Goal: Information Seeking & Learning: Learn about a topic

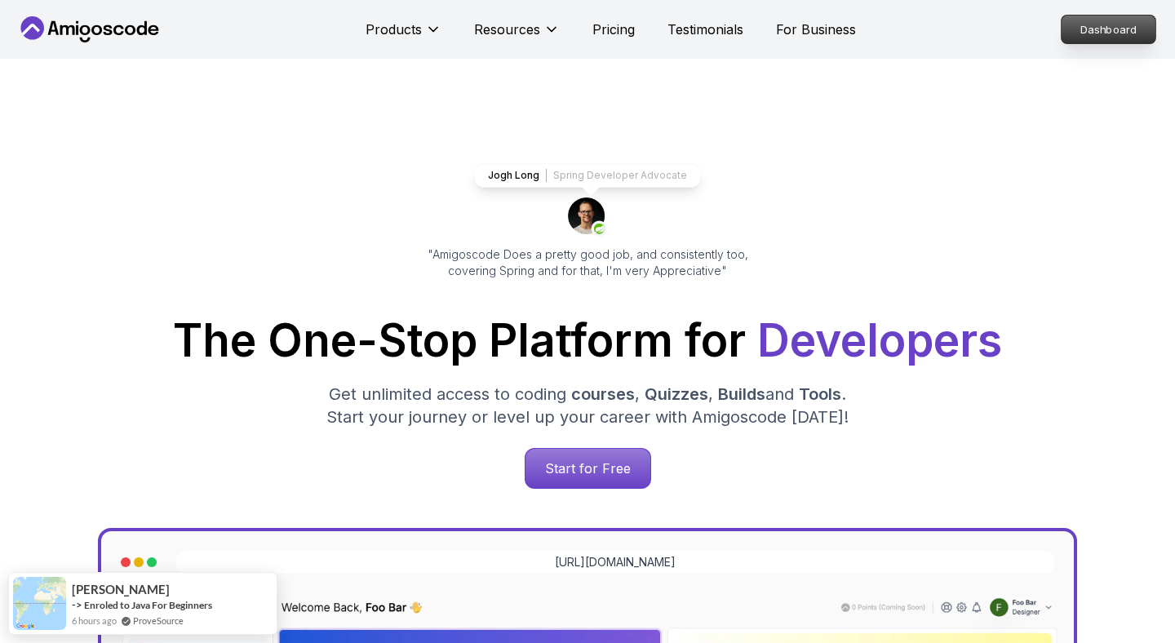
click at [1126, 20] on p "Dashboard" at bounding box center [1109, 30] width 94 height 28
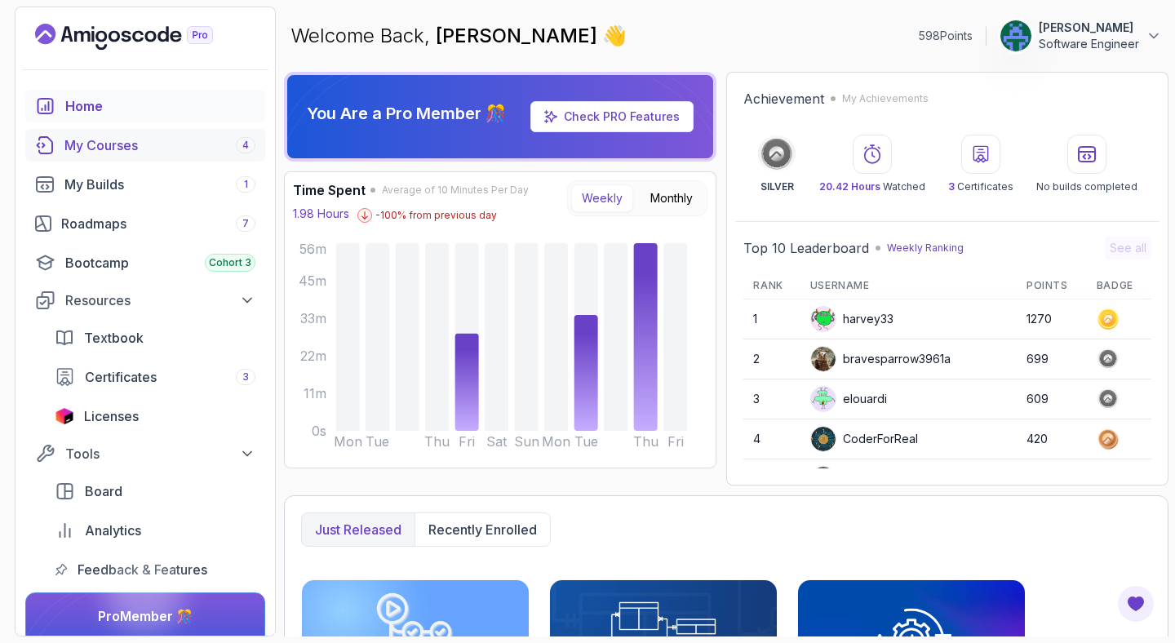
click at [131, 148] on div "My Courses 4" at bounding box center [159, 145] width 191 height 20
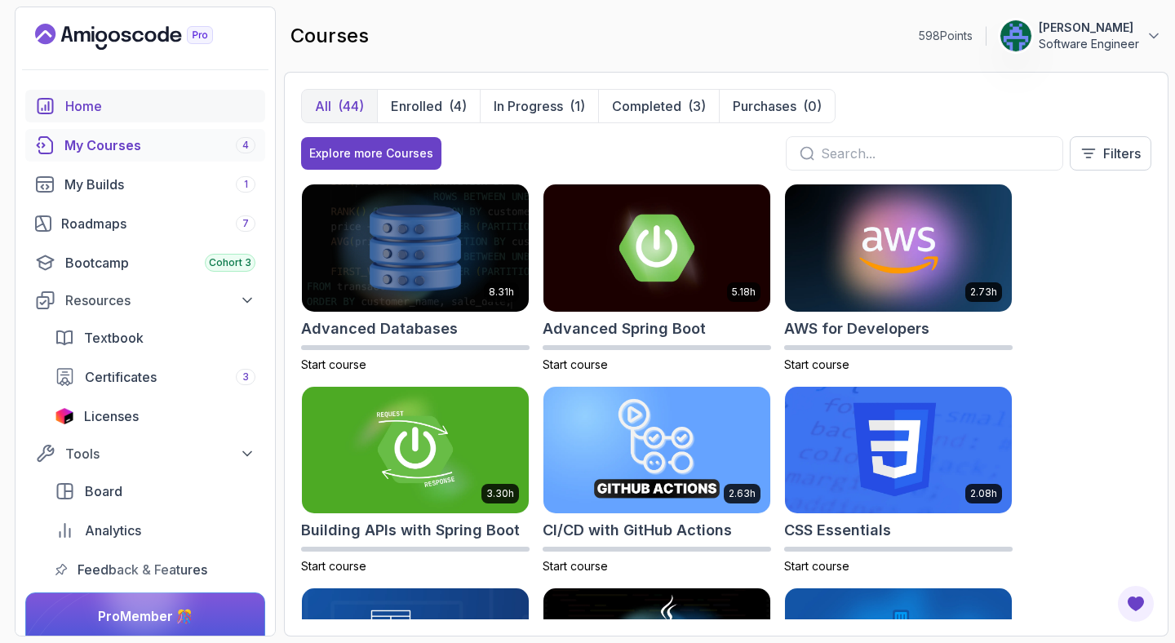
click at [130, 109] on div "Home" at bounding box center [160, 106] width 190 height 20
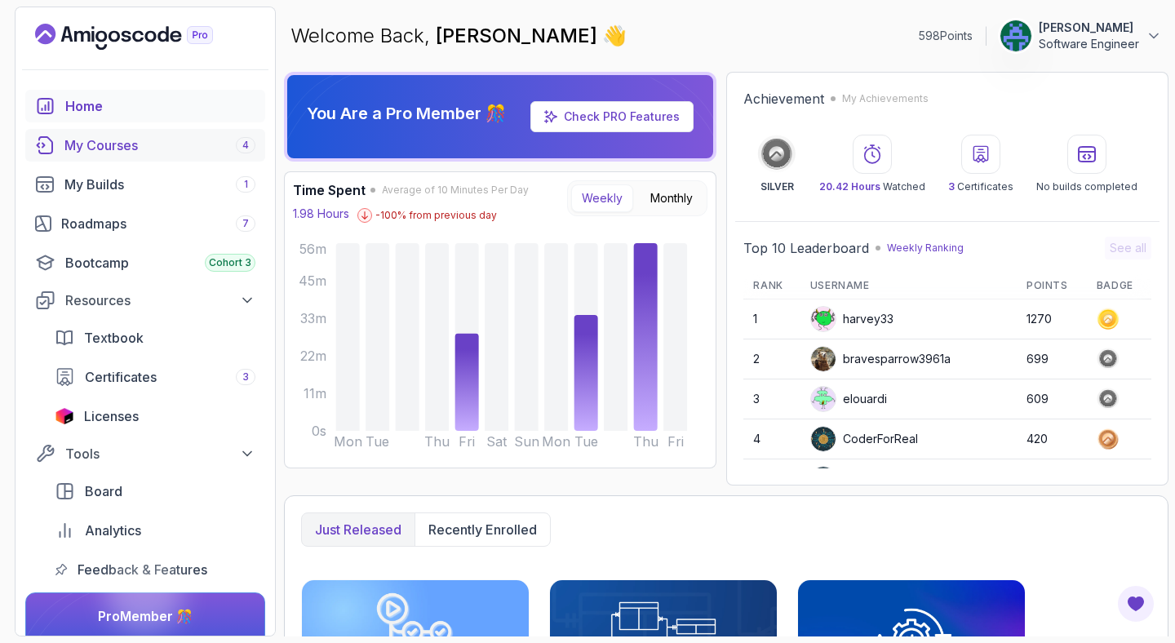
click at [138, 149] on div "My Courses 4" at bounding box center [159, 145] width 191 height 20
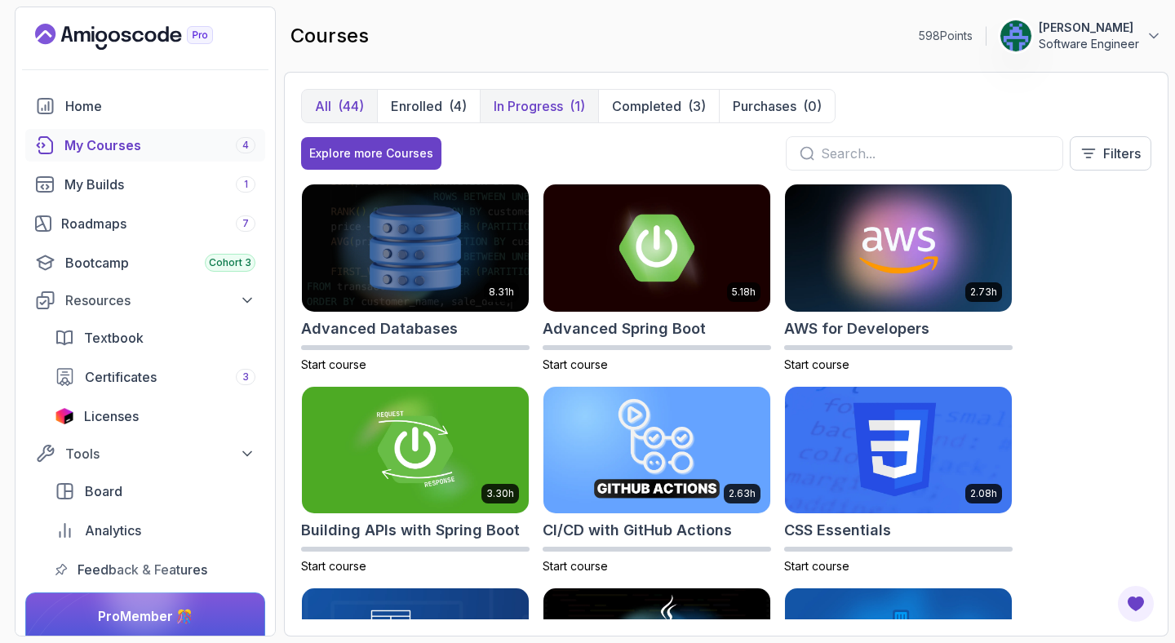
click at [516, 111] on p "In Progress" at bounding box center [528, 106] width 69 height 20
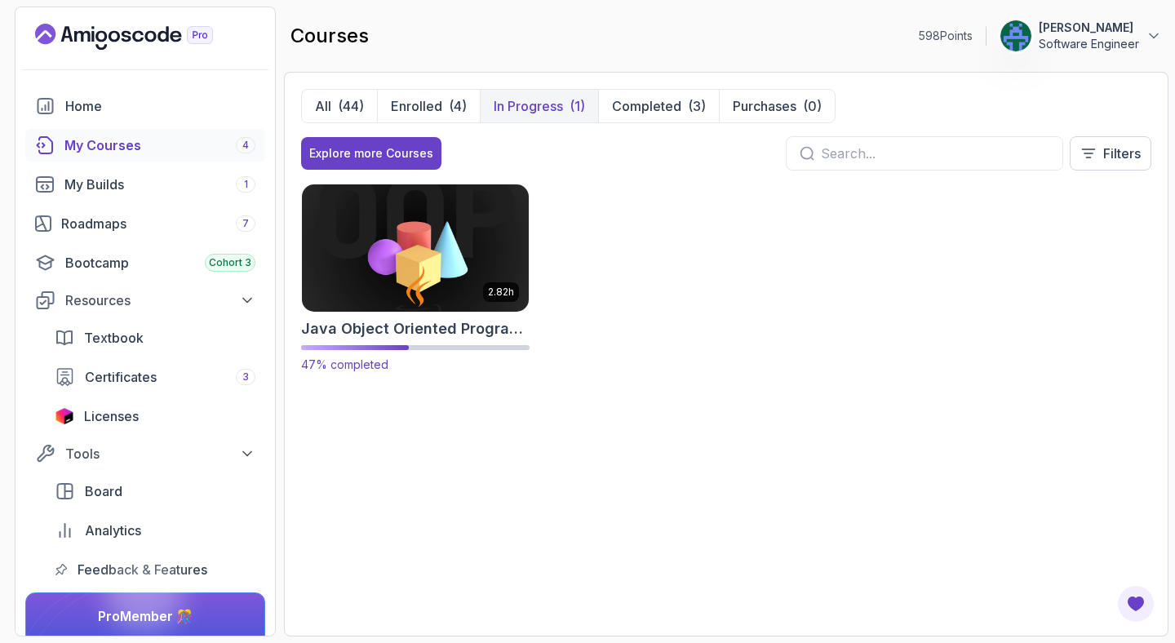
click at [461, 237] on img at bounding box center [415, 247] width 238 height 133
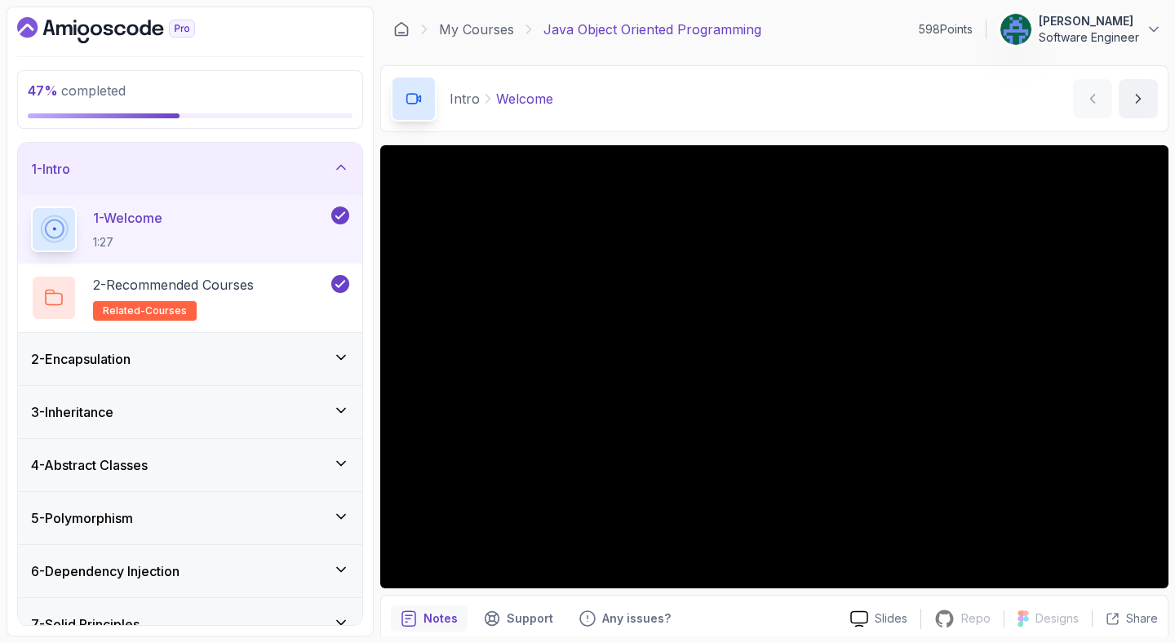
click at [116, 469] on h3 "4 - Abstract Classes" at bounding box center [89, 465] width 117 height 20
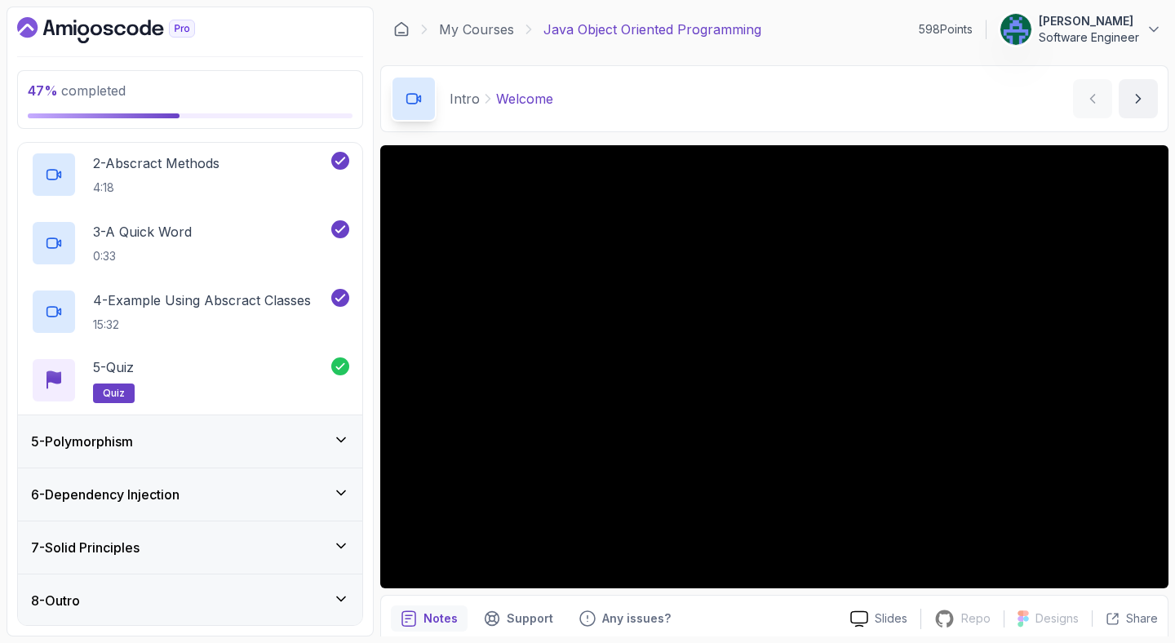
scroll to position [283, 0]
click at [120, 450] on div "5 - Polymorphism" at bounding box center [190, 441] width 344 height 52
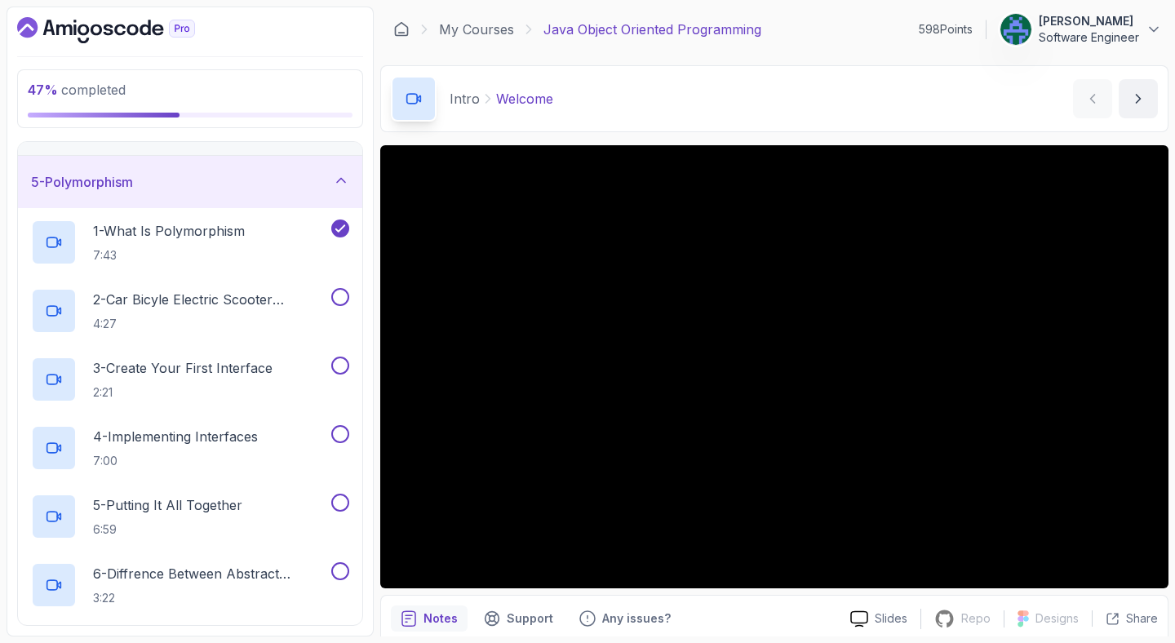
scroll to position [230, 0]
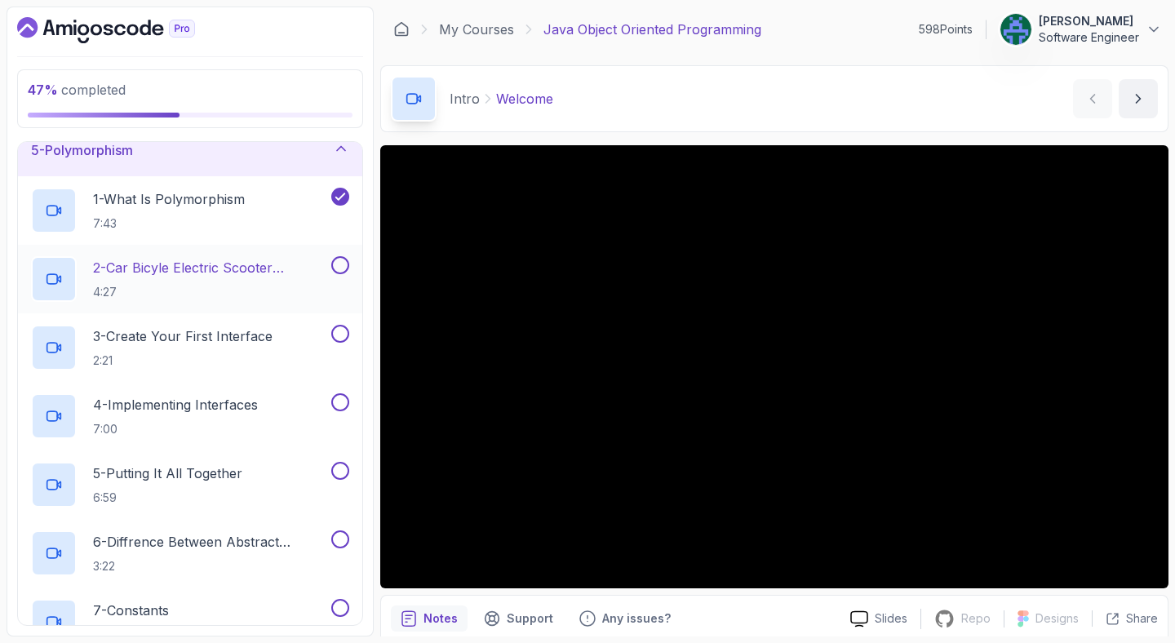
click at [221, 281] on h2 "2 - Car Bicyle Electric Scooter Example 4:27" at bounding box center [210, 279] width 235 height 42
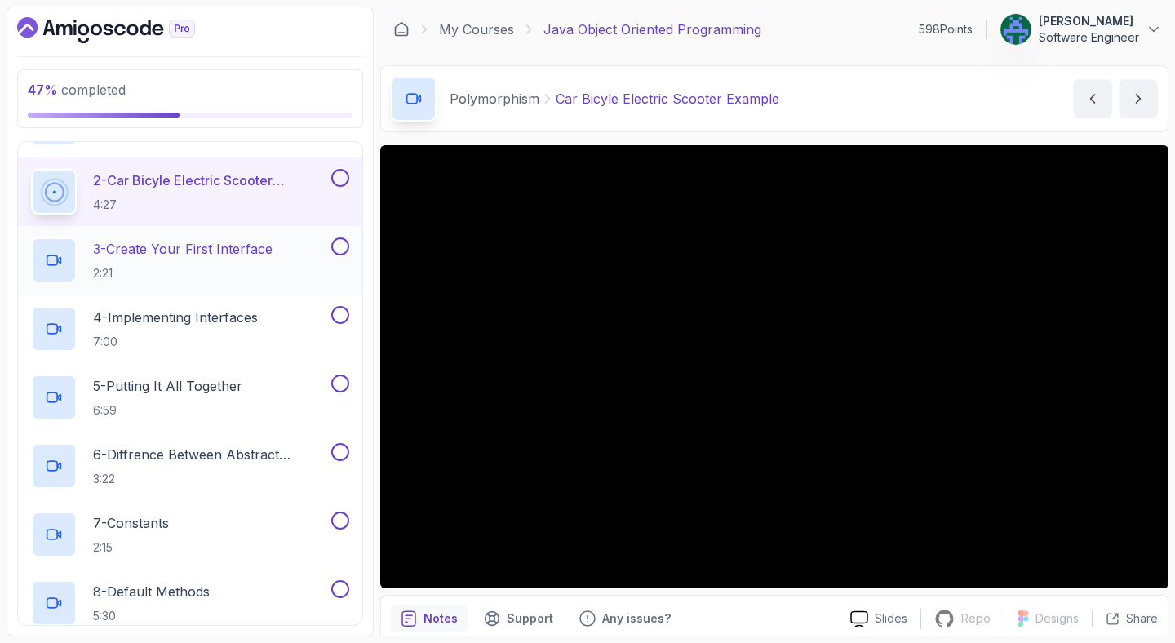
scroll to position [318, 0]
click at [894, 106] on div "Polymorphism Car Bicyle Electric Scooter Example Car Bicyle Electric Scooter Ex…" at bounding box center [774, 98] width 788 height 67
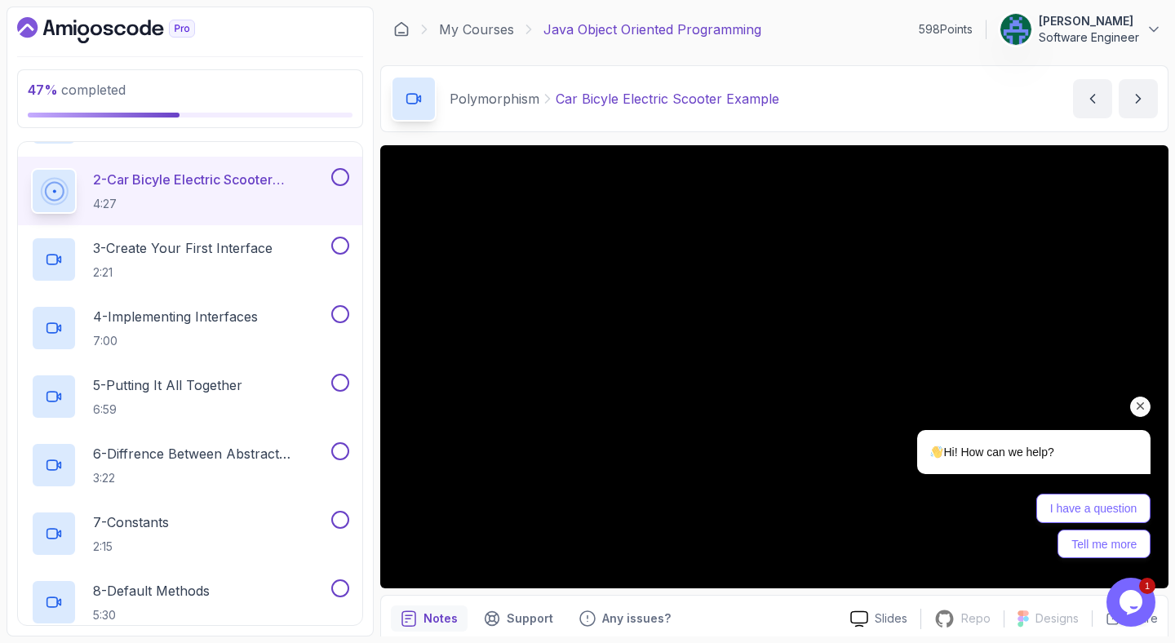
click at [1140, 409] on icon "Chat attention grabber" at bounding box center [1140, 406] width 15 height 15
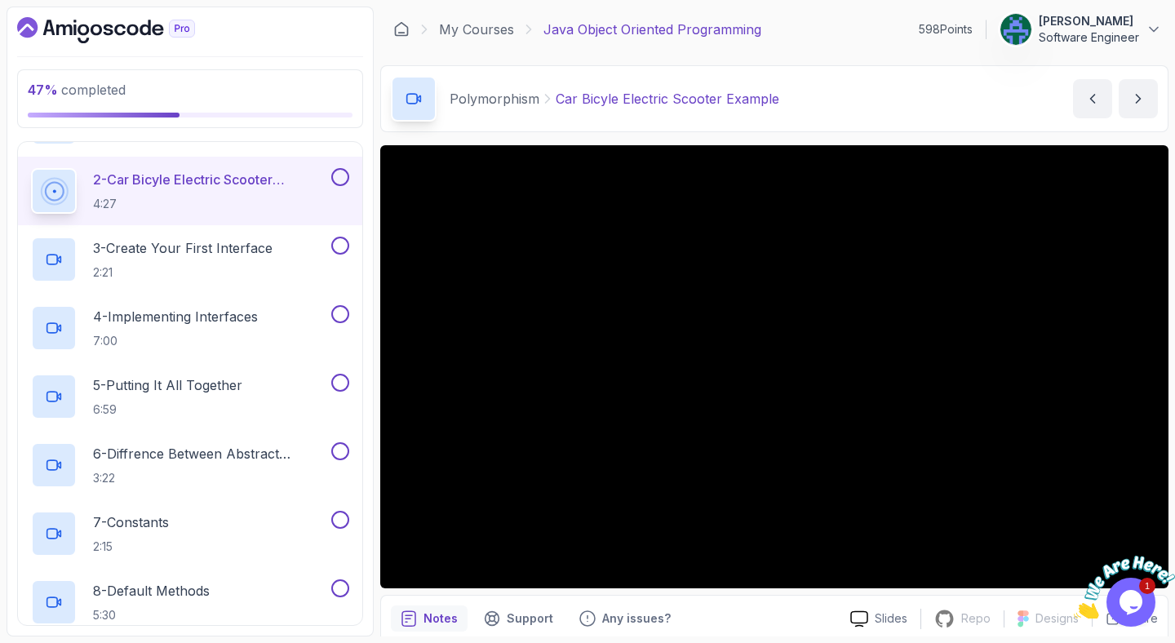
click at [1137, 600] on img at bounding box center [1124, 588] width 101 height 64
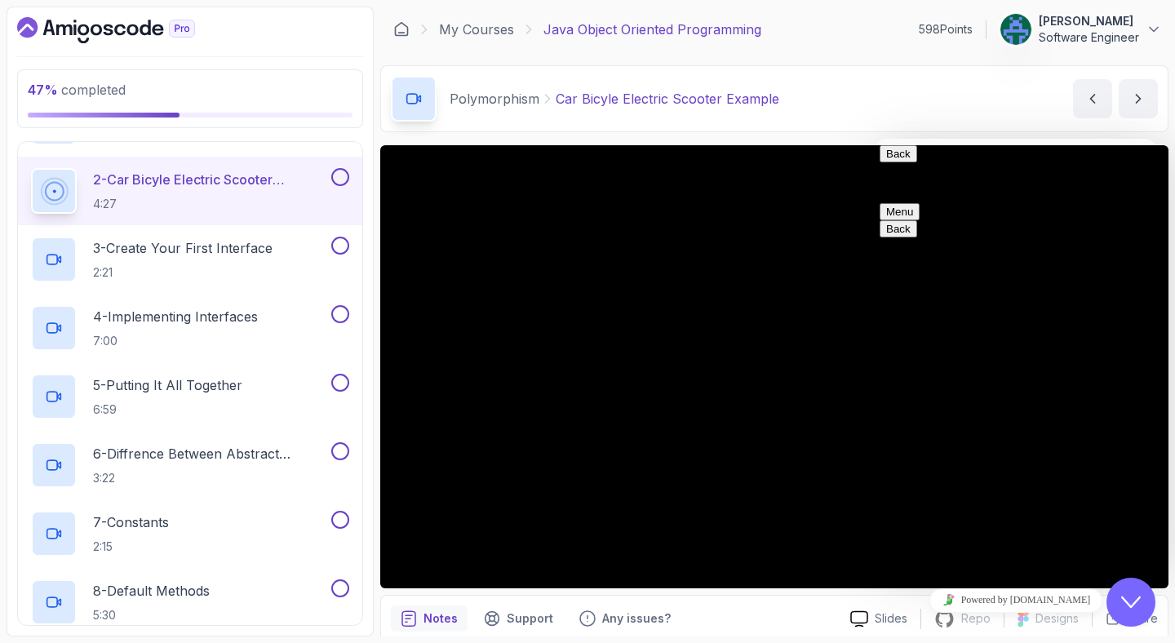
click at [1137, 600] on icon "Chat widget" at bounding box center [1131, 602] width 20 height 11
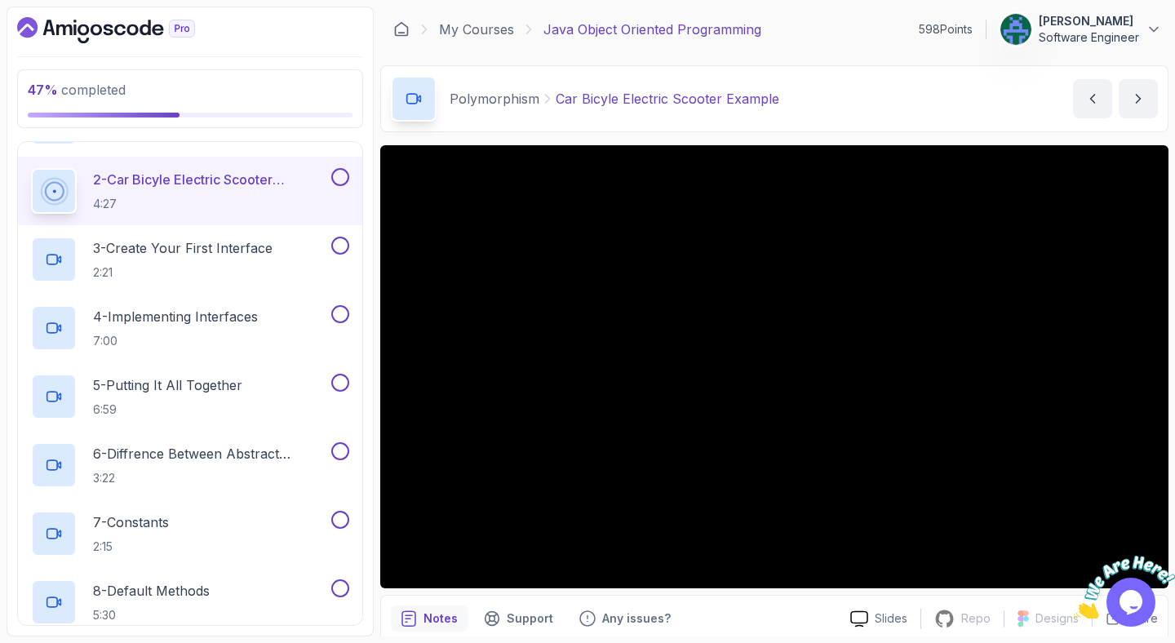
click at [1171, 546] on icon "Close" at bounding box center [1164, 548] width 15 height 15
click at [965, 82] on div "Polymorphism Car Bicyle Electric Scooter Example Car Bicyle Electric Scooter Ex…" at bounding box center [774, 98] width 788 height 67
